Goal: Find specific page/section: Find specific page/section

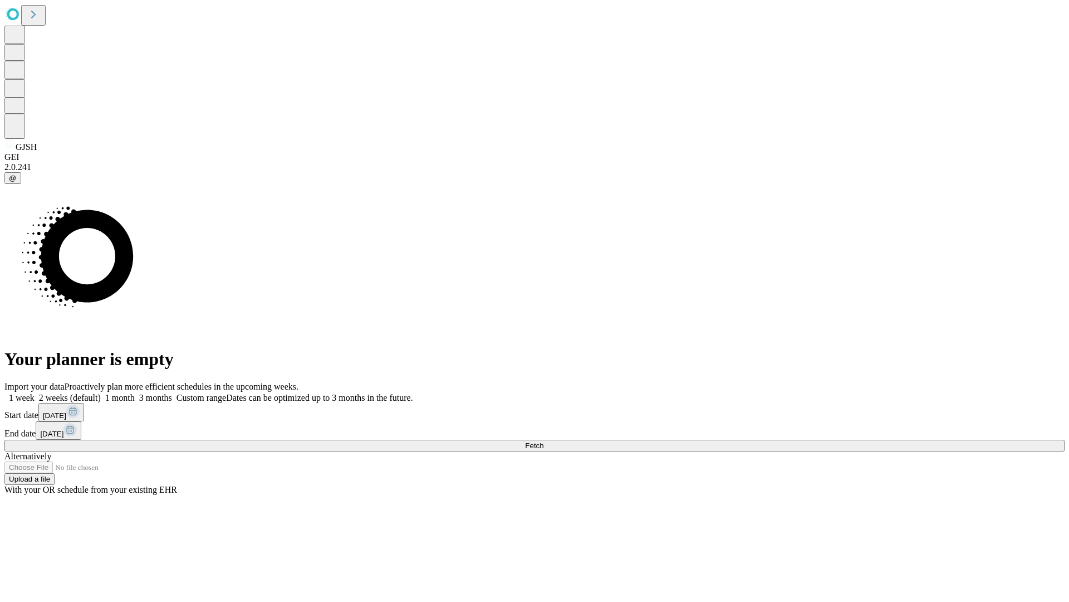
click at [544, 441] on span "Fetch" at bounding box center [534, 445] width 18 height 8
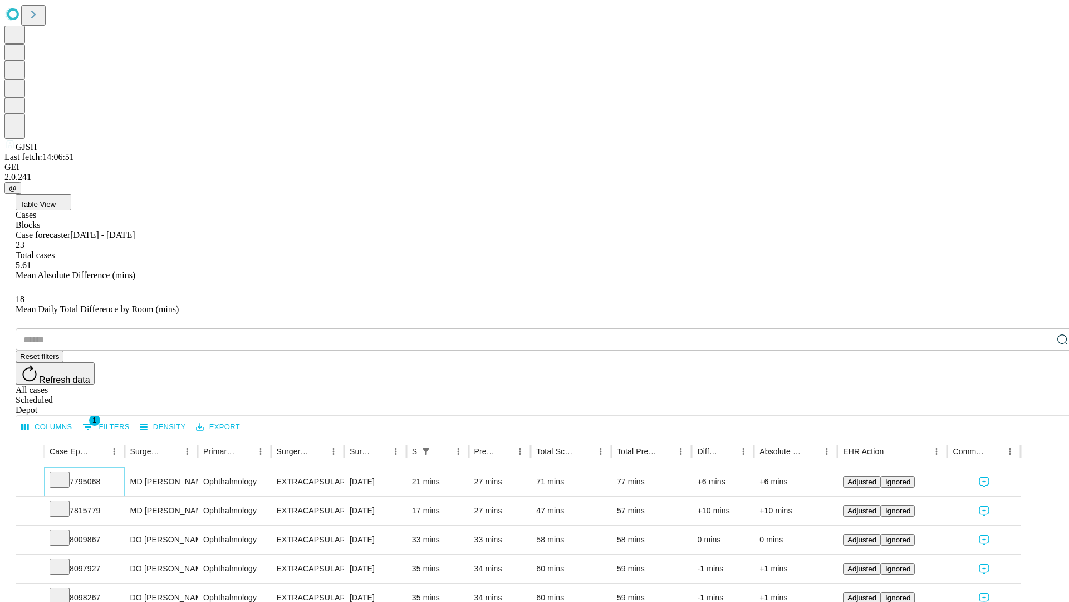
click at [65, 473] on icon at bounding box center [59, 478] width 11 height 11
